Goal: Check status: Check status

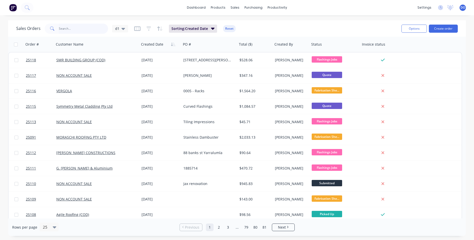
click at [77, 28] on input "text" at bounding box center [83, 29] width 49 height 10
click at [447, 28] on button "Create order" at bounding box center [443, 29] width 29 height 8
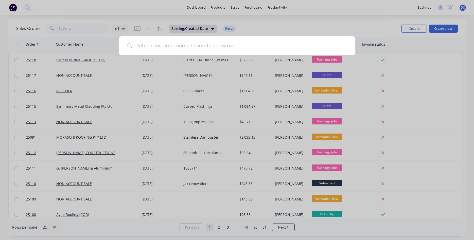
click at [289, 29] on div at bounding box center [237, 120] width 474 height 240
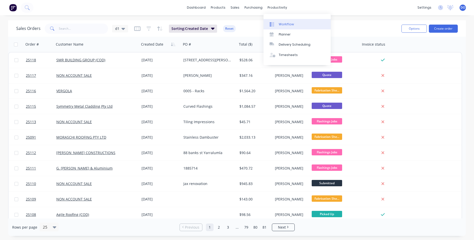
click at [290, 23] on div "Workflow" at bounding box center [286, 24] width 15 height 5
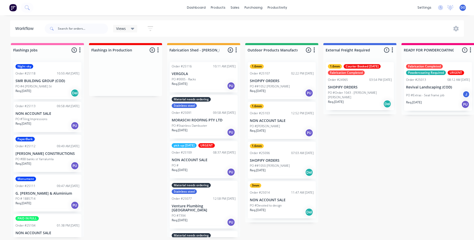
click at [260, 203] on div "3mm Order #25014 11:47 AM [DATE] NON ACCOUNT SALE PO #Devoted to design Req. [D…" at bounding box center [282, 199] width 68 height 37
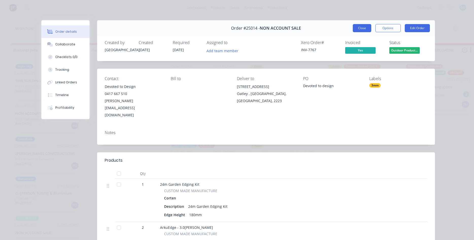
click at [362, 28] on button "Close" at bounding box center [362, 28] width 19 height 8
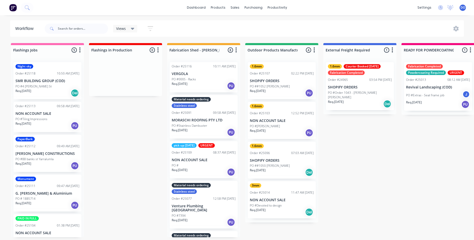
scroll to position [18, 0]
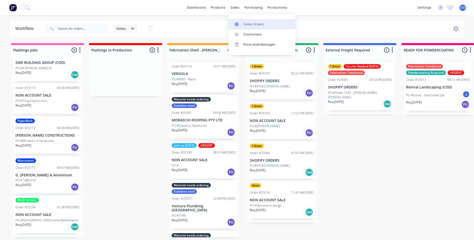
click at [243, 23] on link "Sales Orders" at bounding box center [261, 24] width 67 height 10
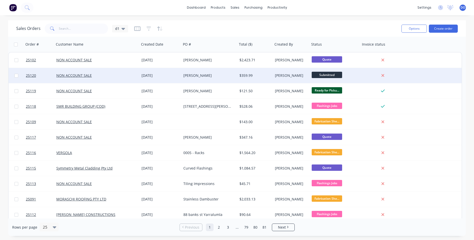
click at [215, 76] on div "[PERSON_NAME]" at bounding box center [207, 75] width 49 height 5
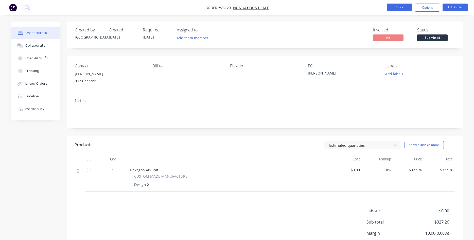
click at [399, 8] on button "Close" at bounding box center [399, 8] width 25 height 8
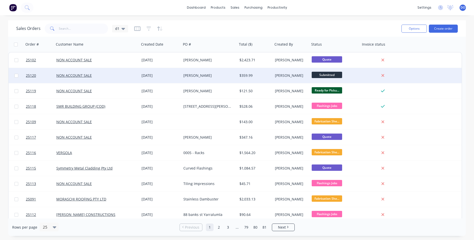
click at [190, 74] on div "[PERSON_NAME]" at bounding box center [207, 75] width 49 height 5
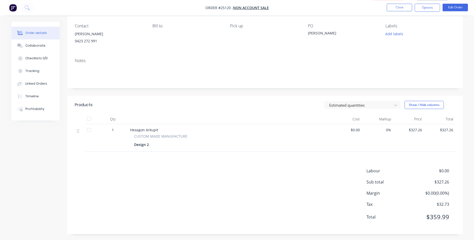
scroll to position [42, 0]
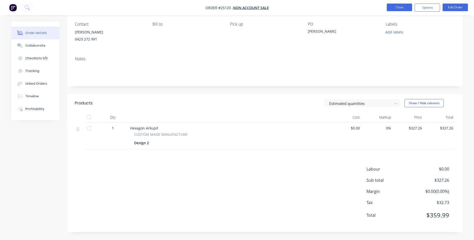
click at [396, 9] on button "Close" at bounding box center [399, 8] width 25 height 8
